Goal: Check status: Check status

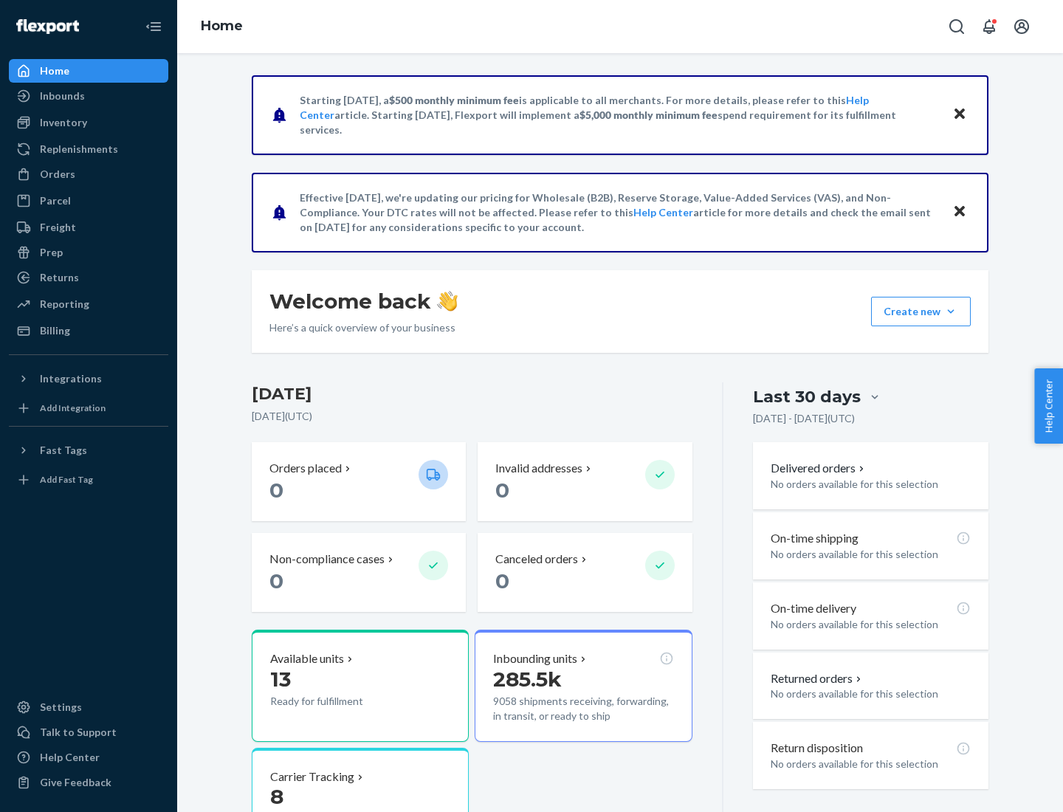
click at [951, 312] on button "Create new Create new inbound Create new order Create new product" at bounding box center [921, 312] width 100 height 30
click at [61, 96] on div "Inbounds" at bounding box center [62, 96] width 45 height 15
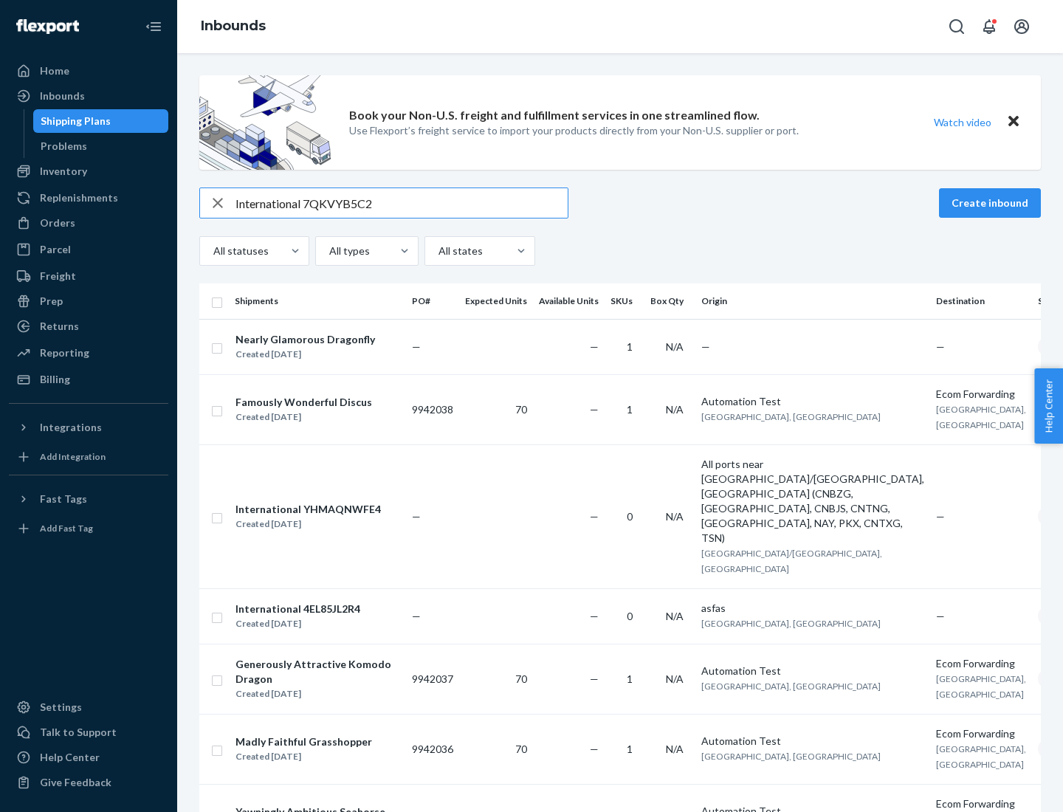
type input "International 7QKVYB5C29"
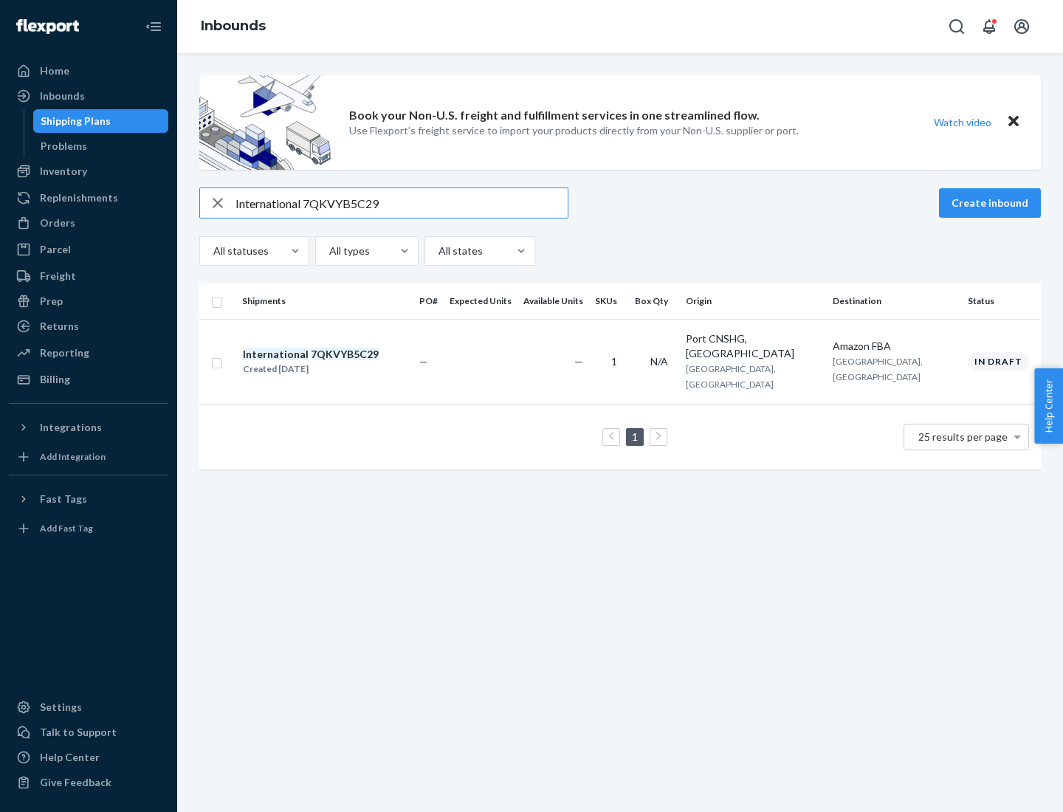
click at [336, 362] on div "Created [DATE]" at bounding box center [311, 369] width 136 height 15
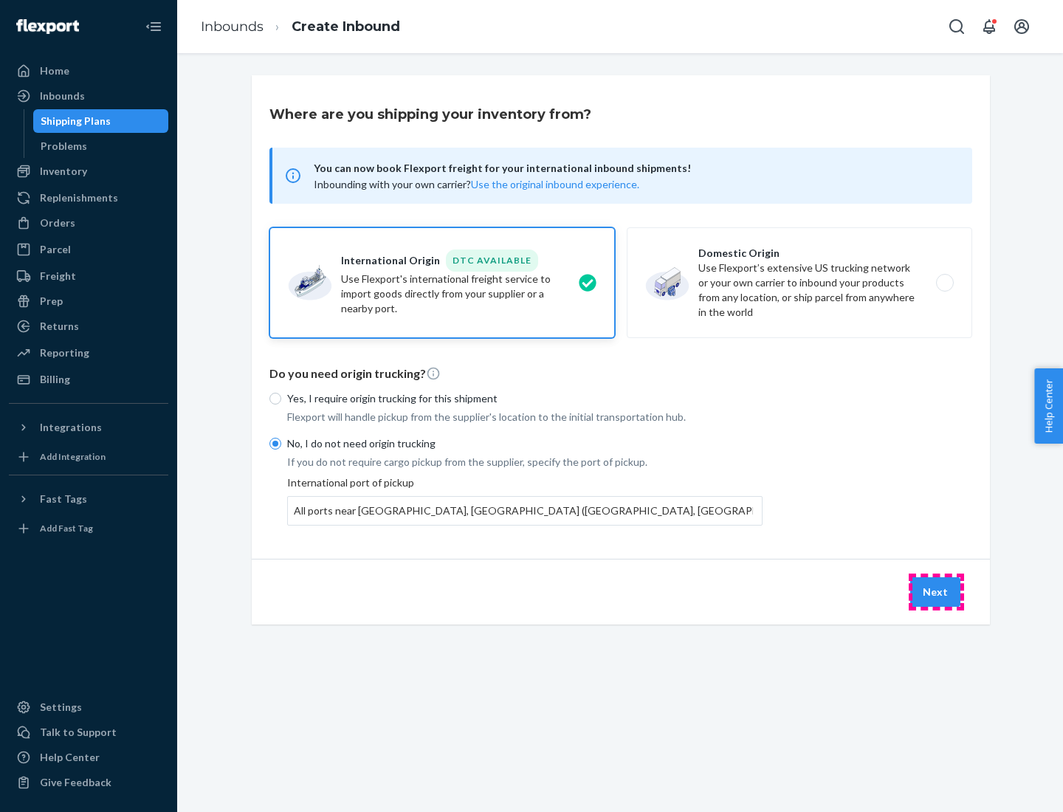
click at [936, 591] on button "Next" at bounding box center [935, 592] width 50 height 30
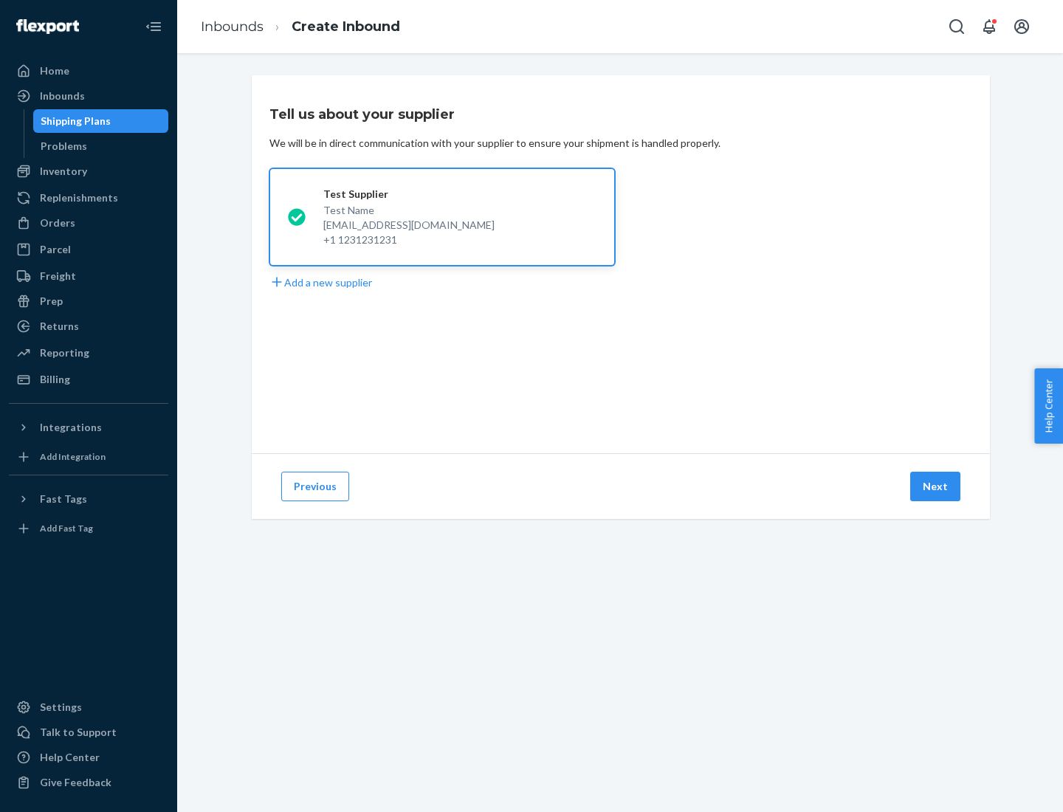
click at [936, 486] on button "Next" at bounding box center [935, 487] width 50 height 30
